Goal: Information Seeking & Learning: Check status

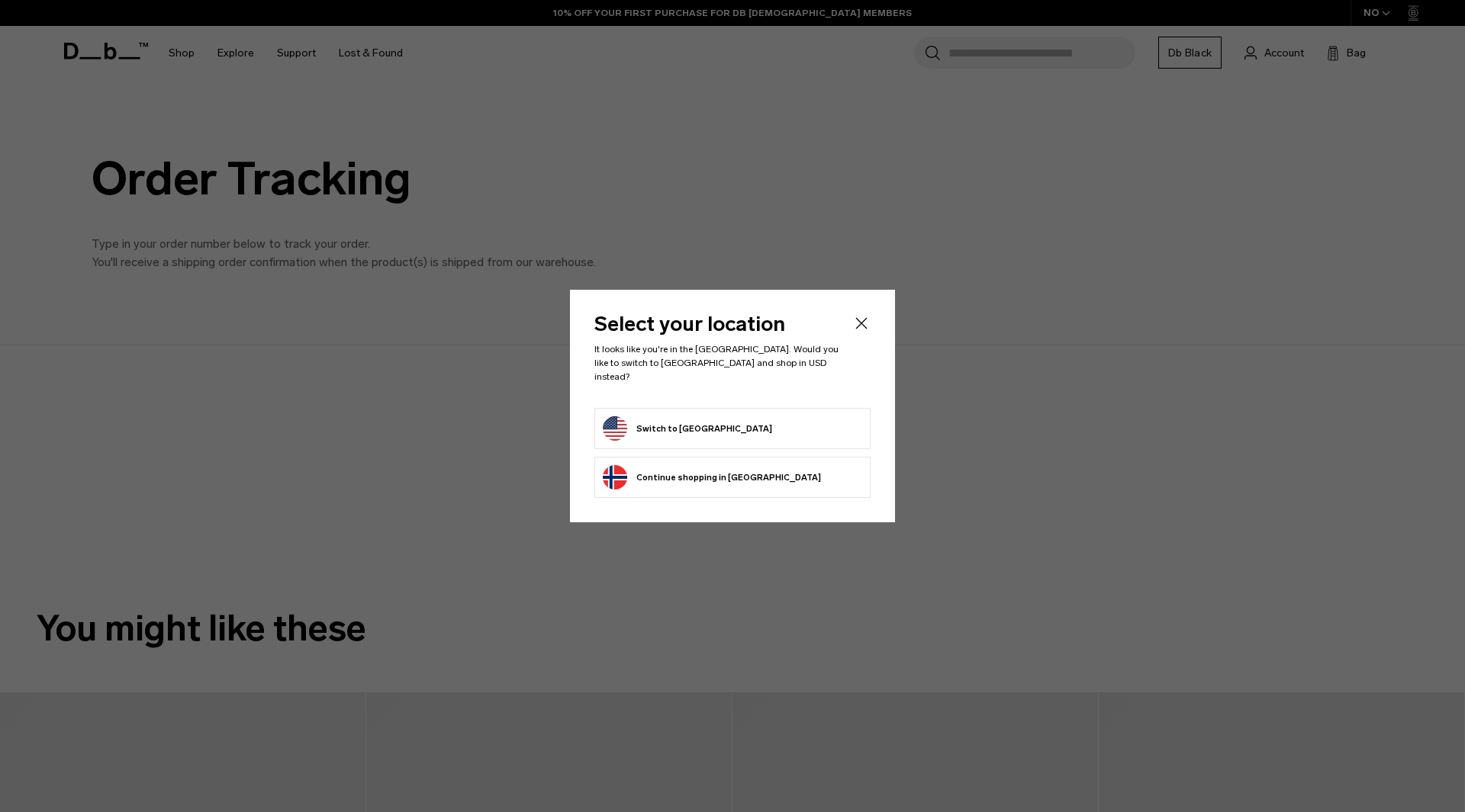
click at [724, 425] on button "Switch to [GEOGRAPHIC_DATA]" at bounding box center [688, 429] width 170 height 24
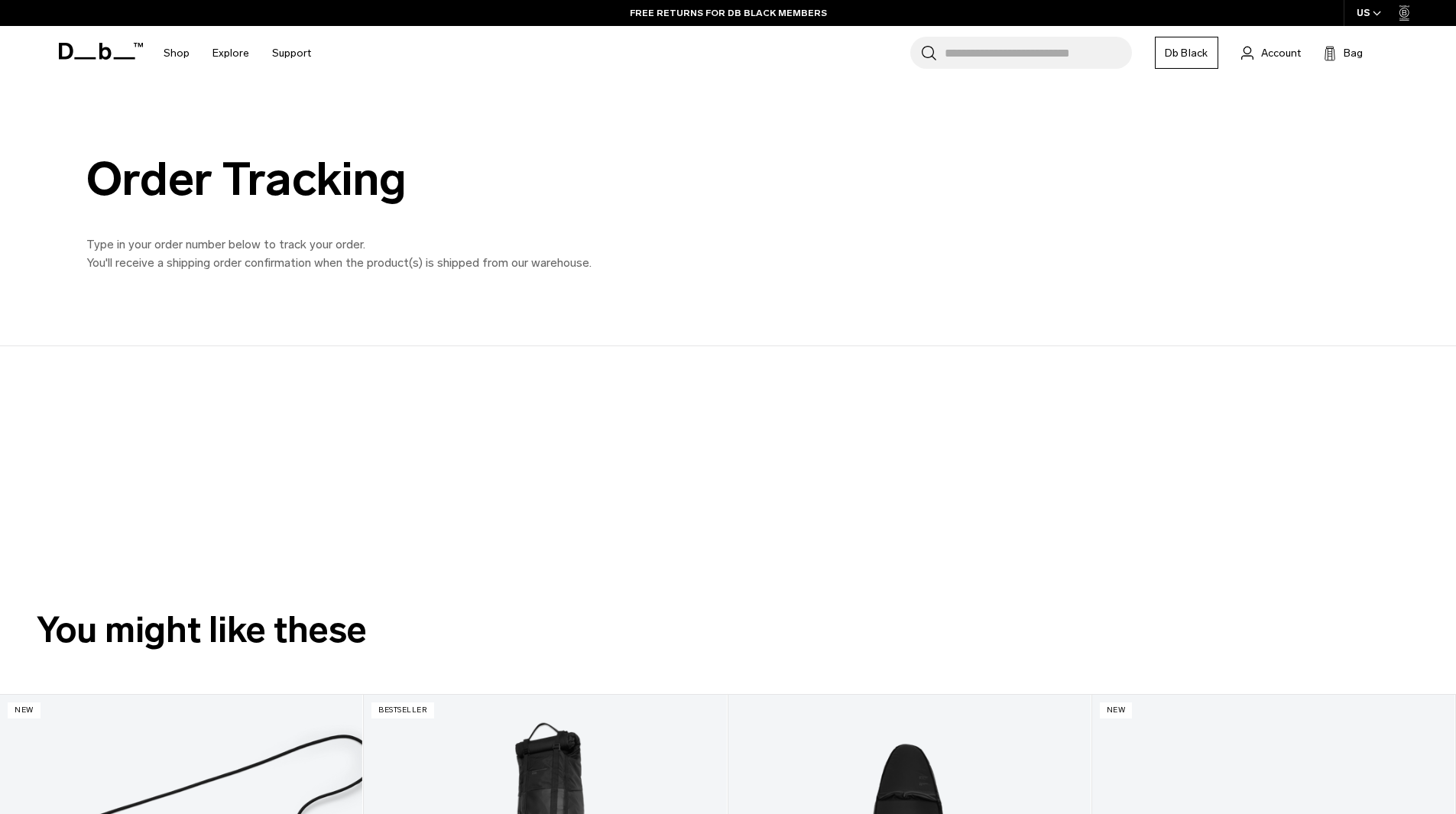
drag, startPoint x: 469, startPoint y: 350, endPoint x: 703, endPoint y: 444, distance: 252.2
click at [703, 444] on div at bounding box center [715, 456] width 1376 height 221
